Goal: Transaction & Acquisition: Subscribe to service/newsletter

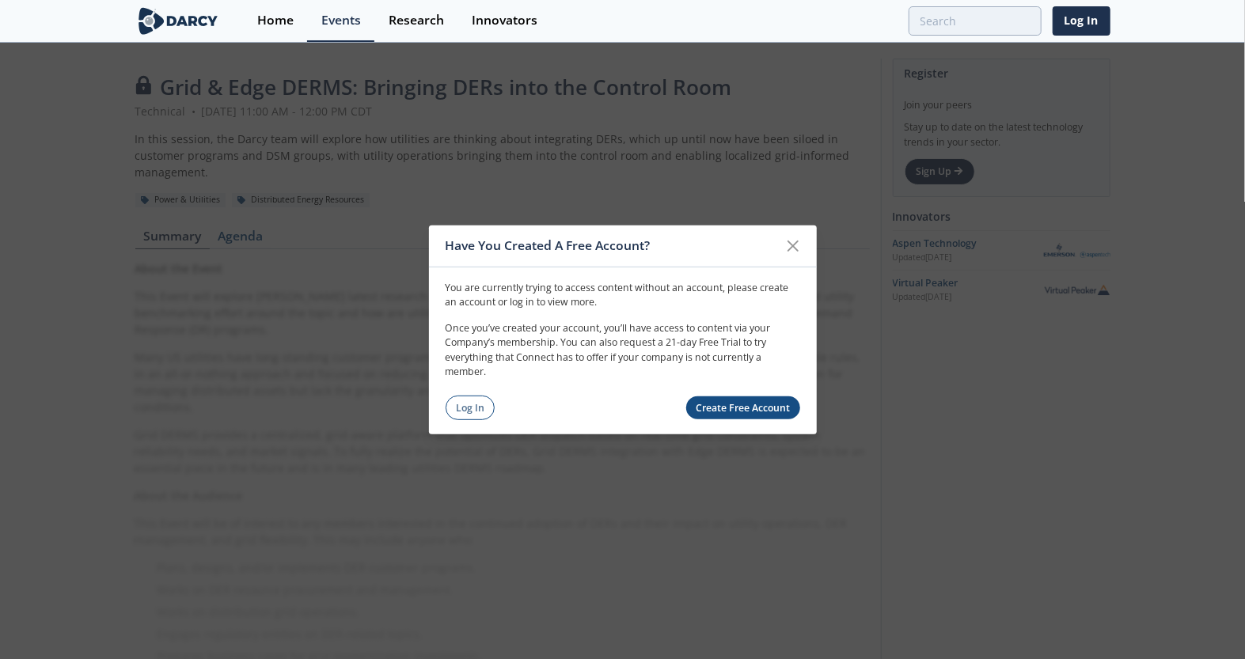
click at [730, 406] on link "Create Free Account" at bounding box center [743, 407] width 114 height 23
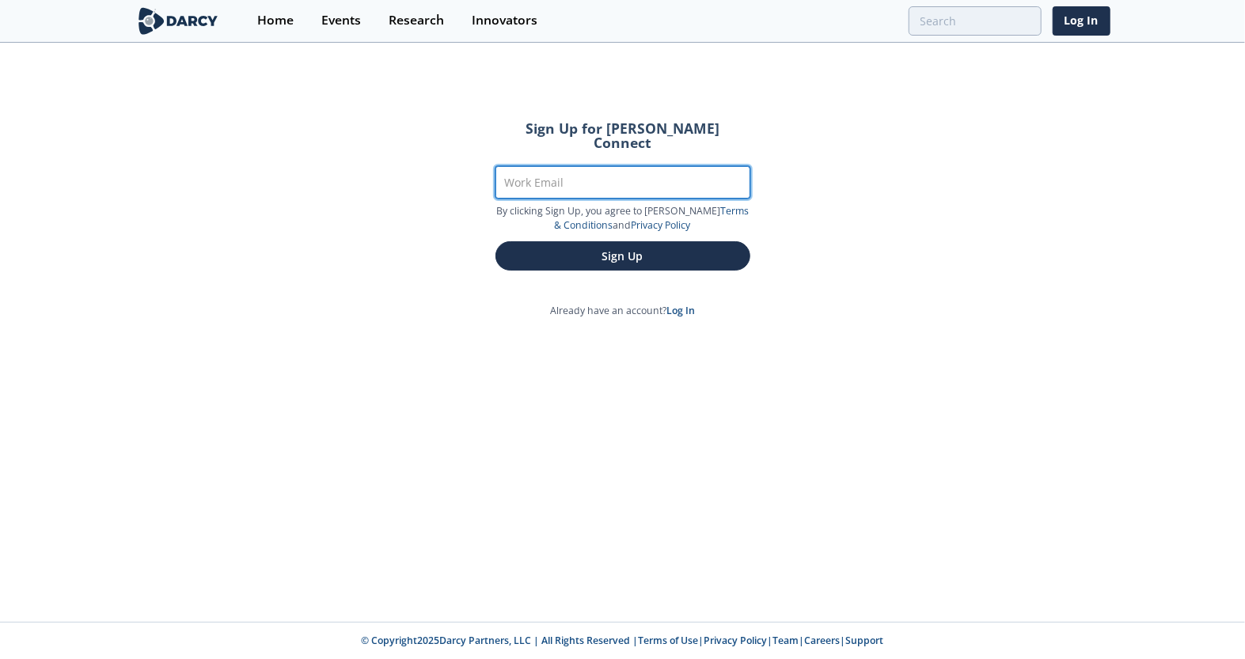
click at [530, 166] on input "Work Email" at bounding box center [622, 182] width 255 height 32
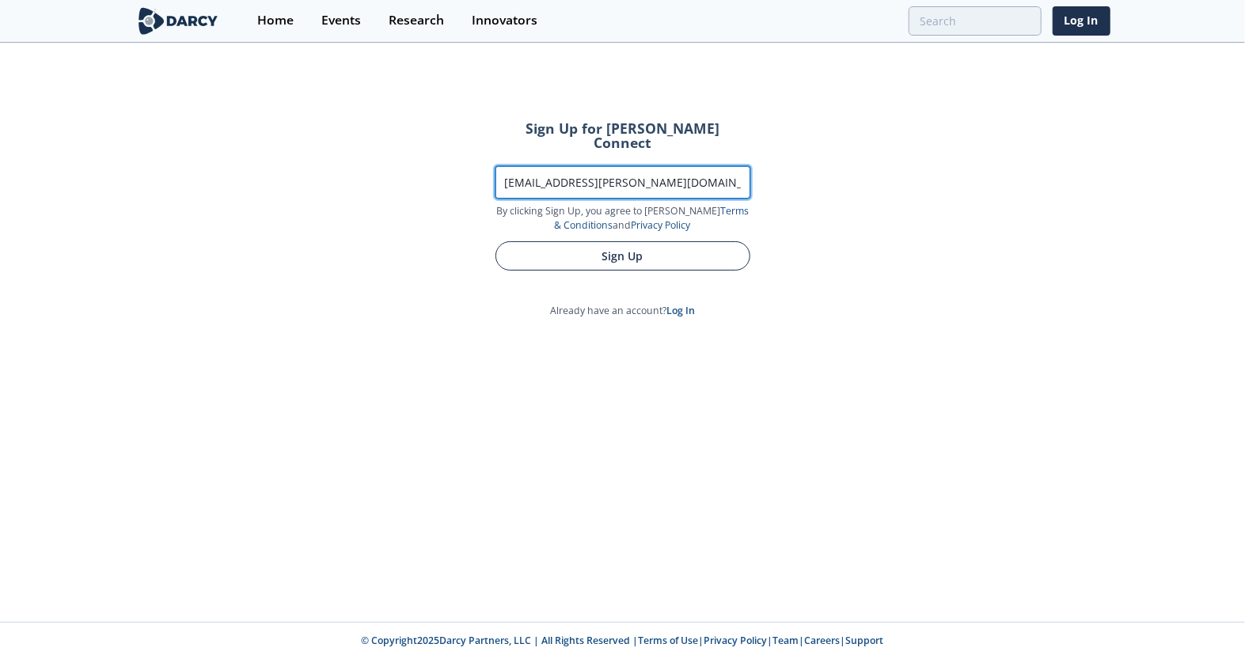
type input "[EMAIL_ADDRESS][PERSON_NAME][DOMAIN_NAME]"
click at [580, 241] on button "Sign Up" at bounding box center [622, 255] width 255 height 29
click at [620, 241] on button "Sign Up" at bounding box center [622, 255] width 255 height 29
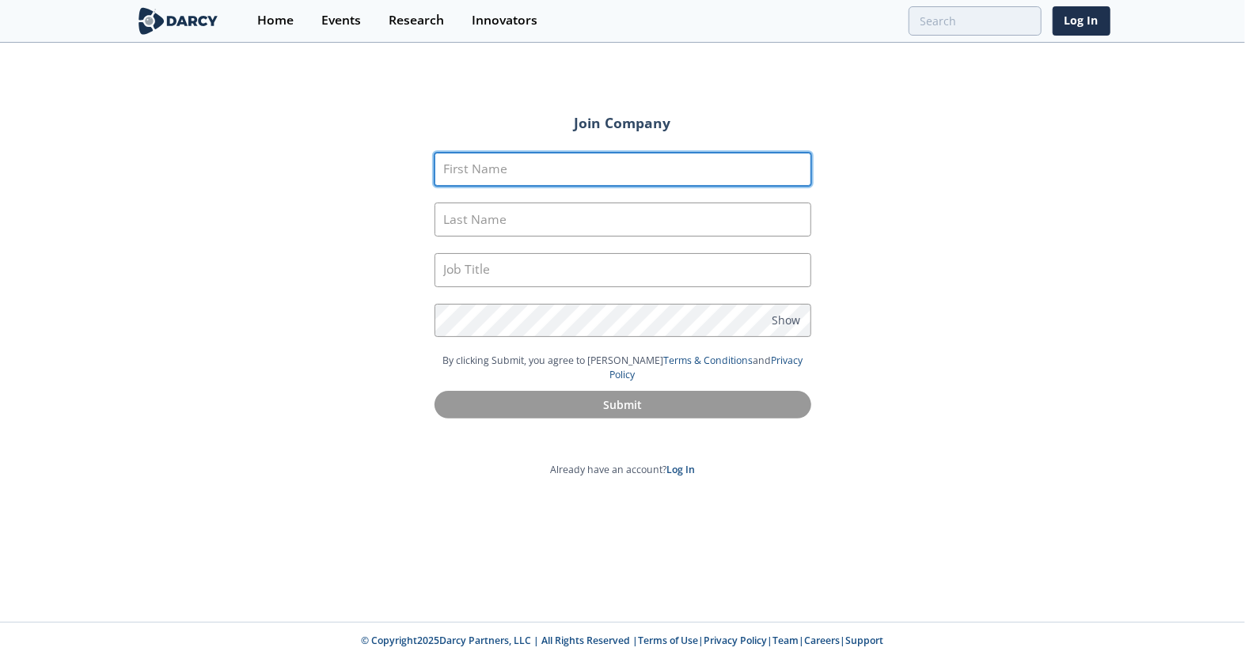
click at [494, 169] on input "First Name" at bounding box center [622, 170] width 377 height 34
type input "Roman"
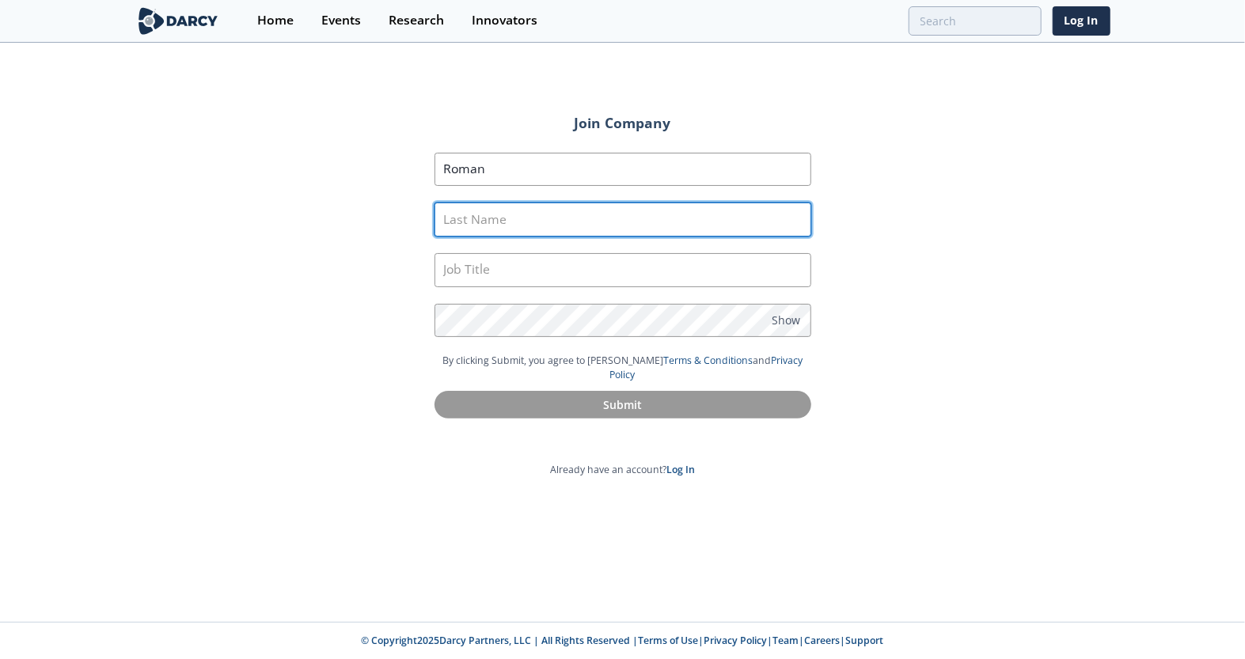
drag, startPoint x: 526, startPoint y: 224, endPoint x: 515, endPoint y: 209, distance: 18.7
click at [524, 222] on input "Last Name" at bounding box center [622, 220] width 377 height 34
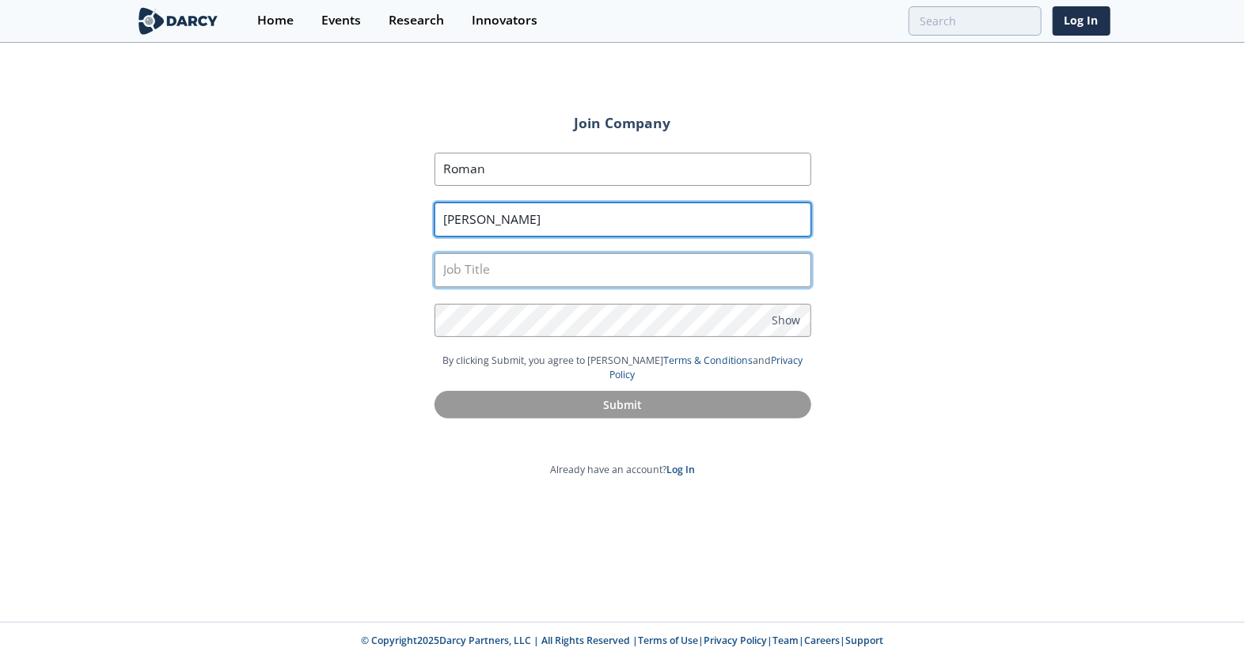
type input "[PERSON_NAME]"
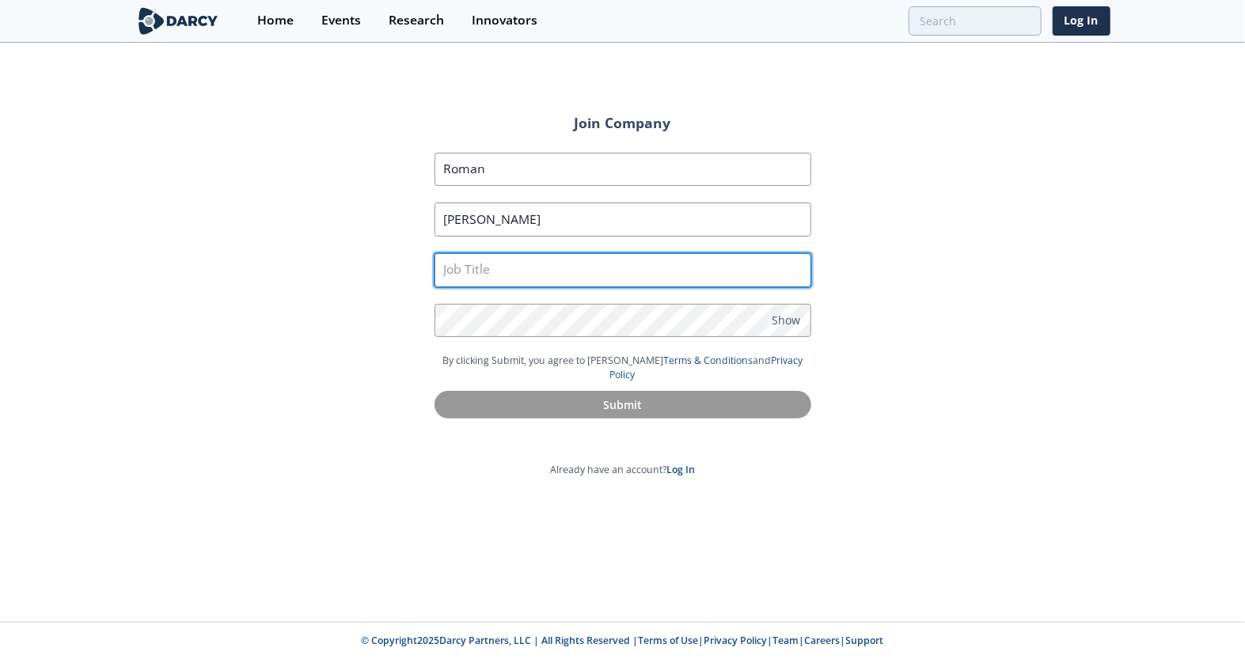
click at [493, 263] on input "text" at bounding box center [622, 270] width 377 height 34
type input "System Manager"
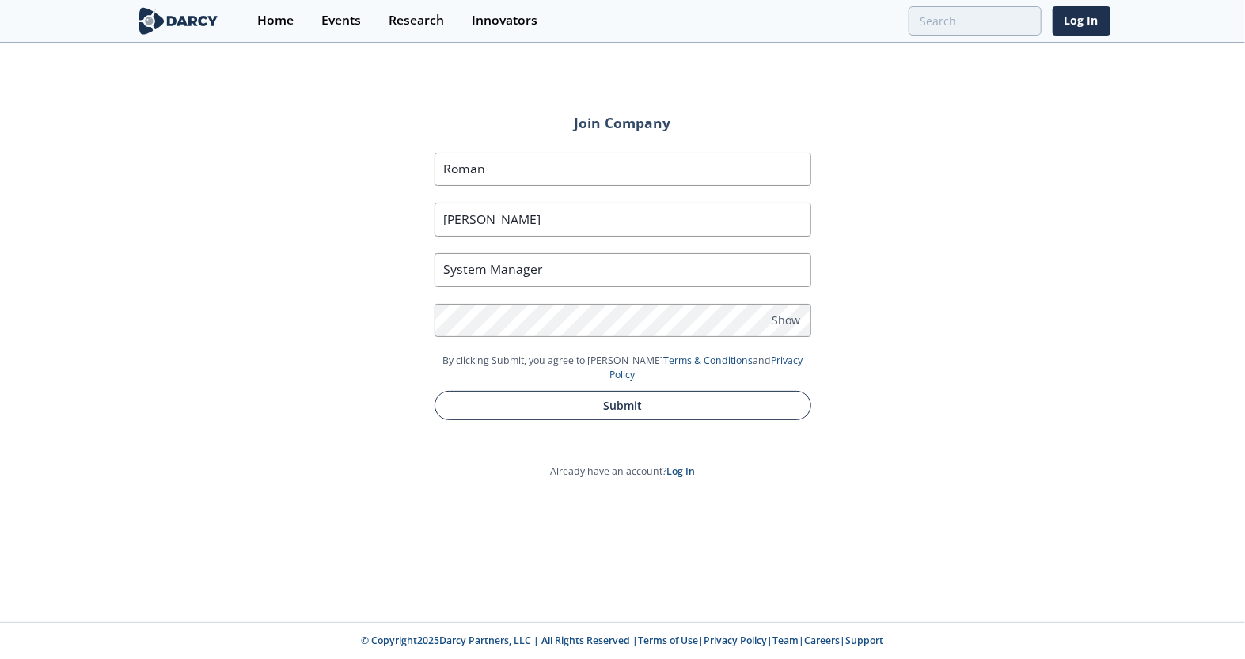
click at [618, 394] on button "Submit" at bounding box center [622, 405] width 377 height 29
